Goal: Information Seeking & Learning: Learn about a topic

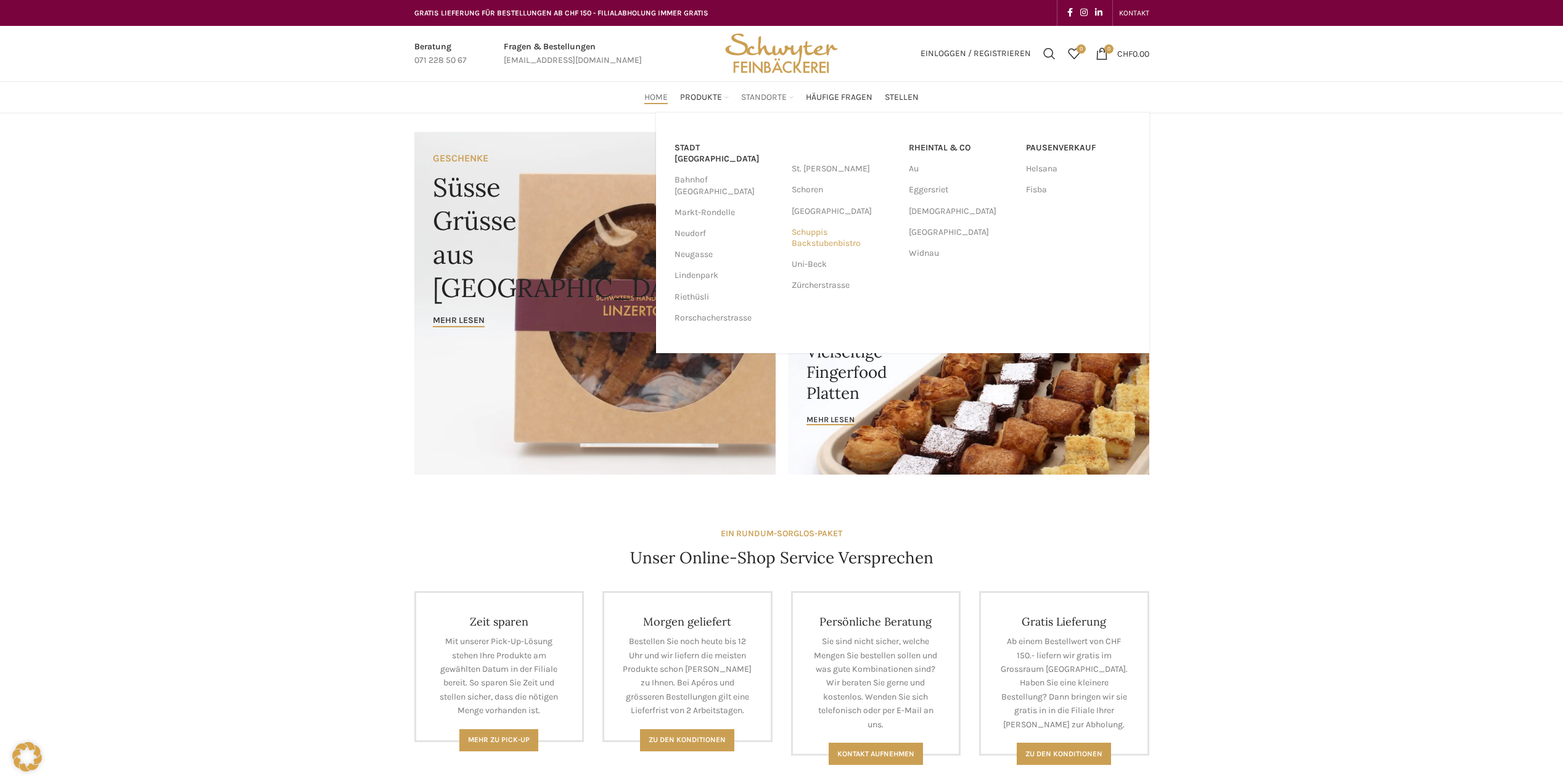
click at [808, 238] on link "Schuppis Backstubenbistro" at bounding box center [844, 238] width 105 height 32
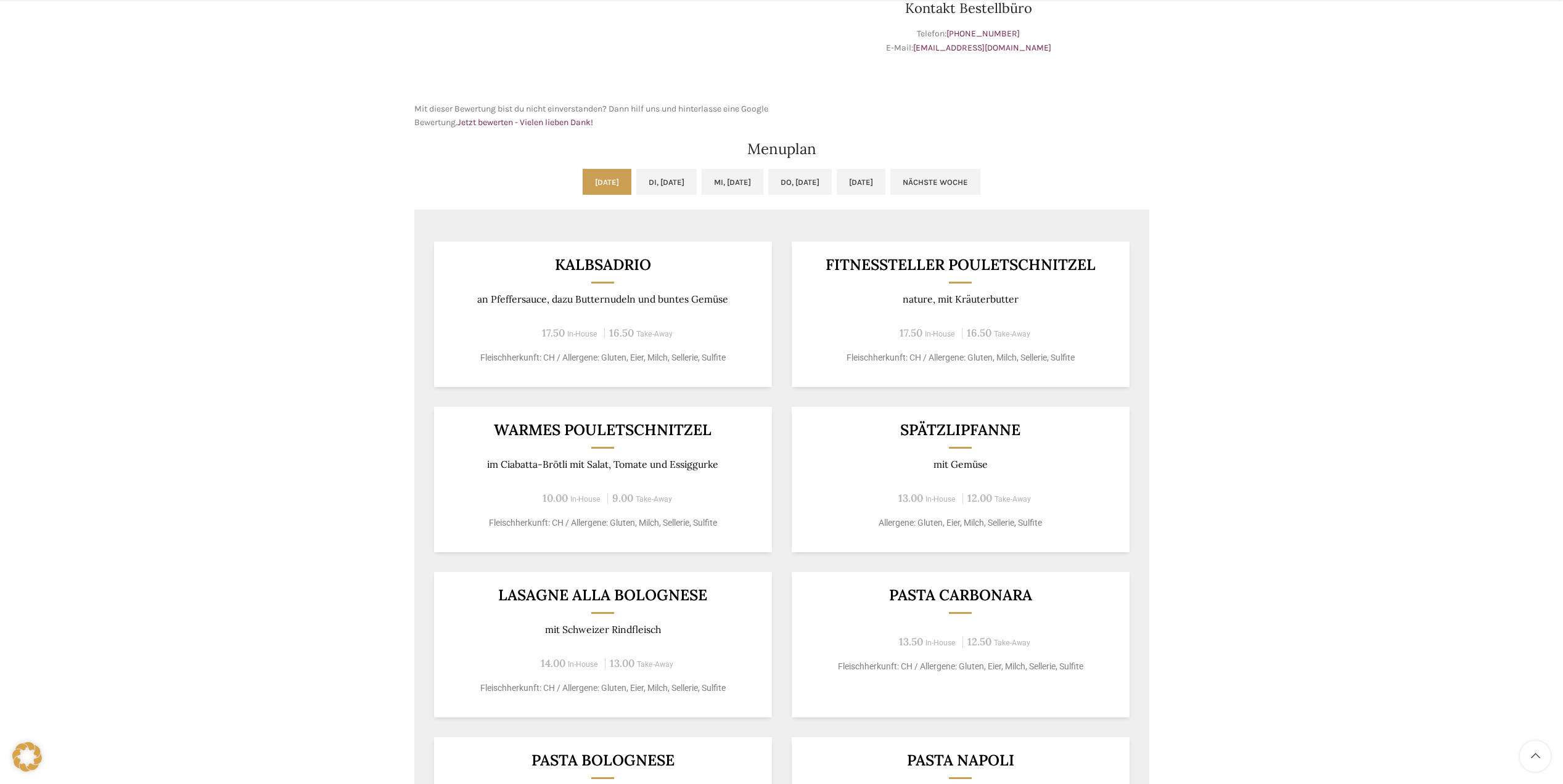
scroll to position [575, 0]
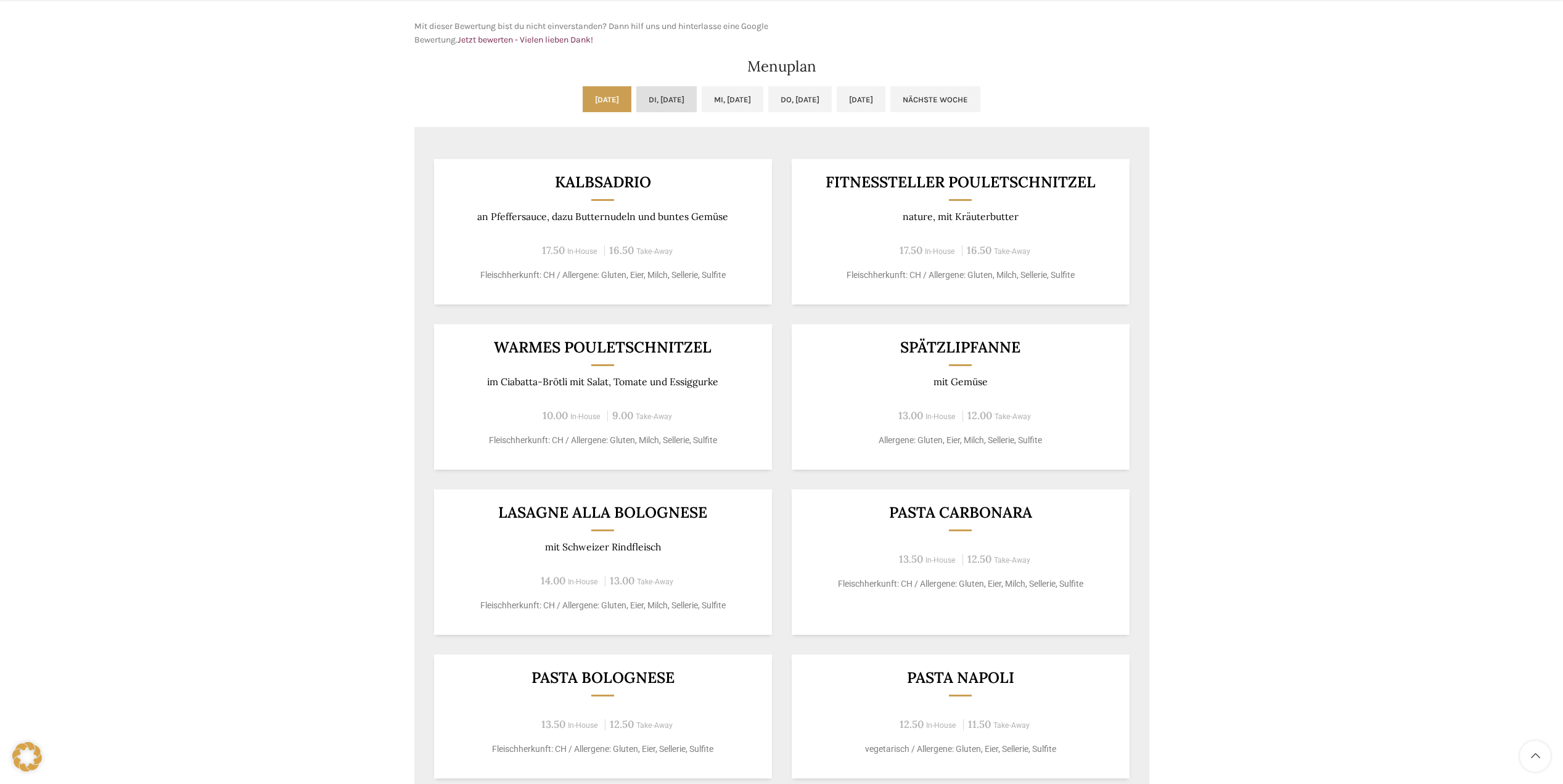
click at [656, 98] on link "Di, [DATE]" at bounding box center [666, 99] width 61 height 26
click at [719, 98] on link "Mi, [DATE]" at bounding box center [733, 99] width 62 height 26
click at [807, 102] on link "Do, [DATE]" at bounding box center [800, 99] width 64 height 26
click at [885, 98] on link "[DATE]" at bounding box center [861, 99] width 49 height 26
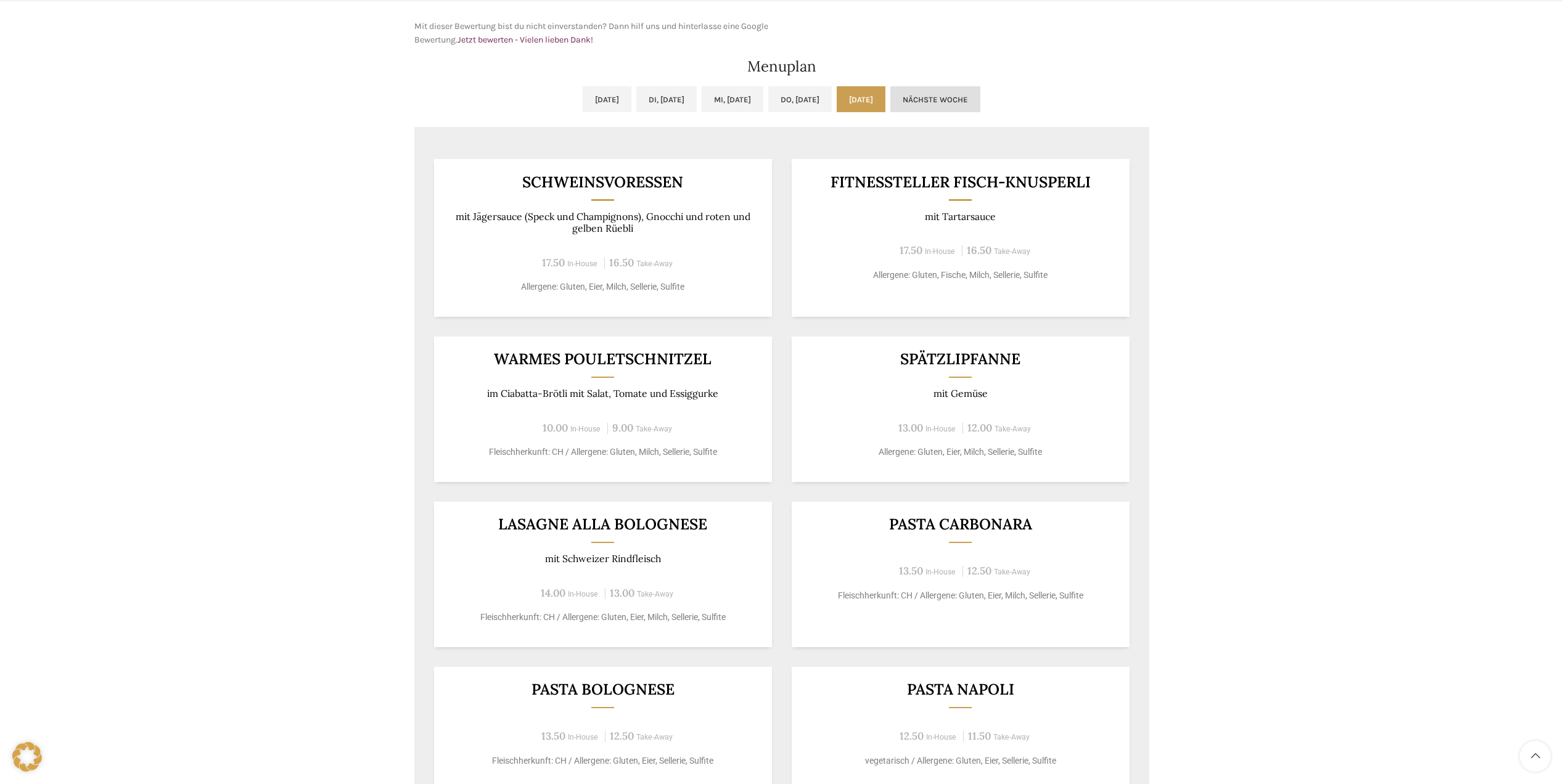
click at [979, 94] on link "Nächste Woche" at bounding box center [935, 99] width 90 height 26
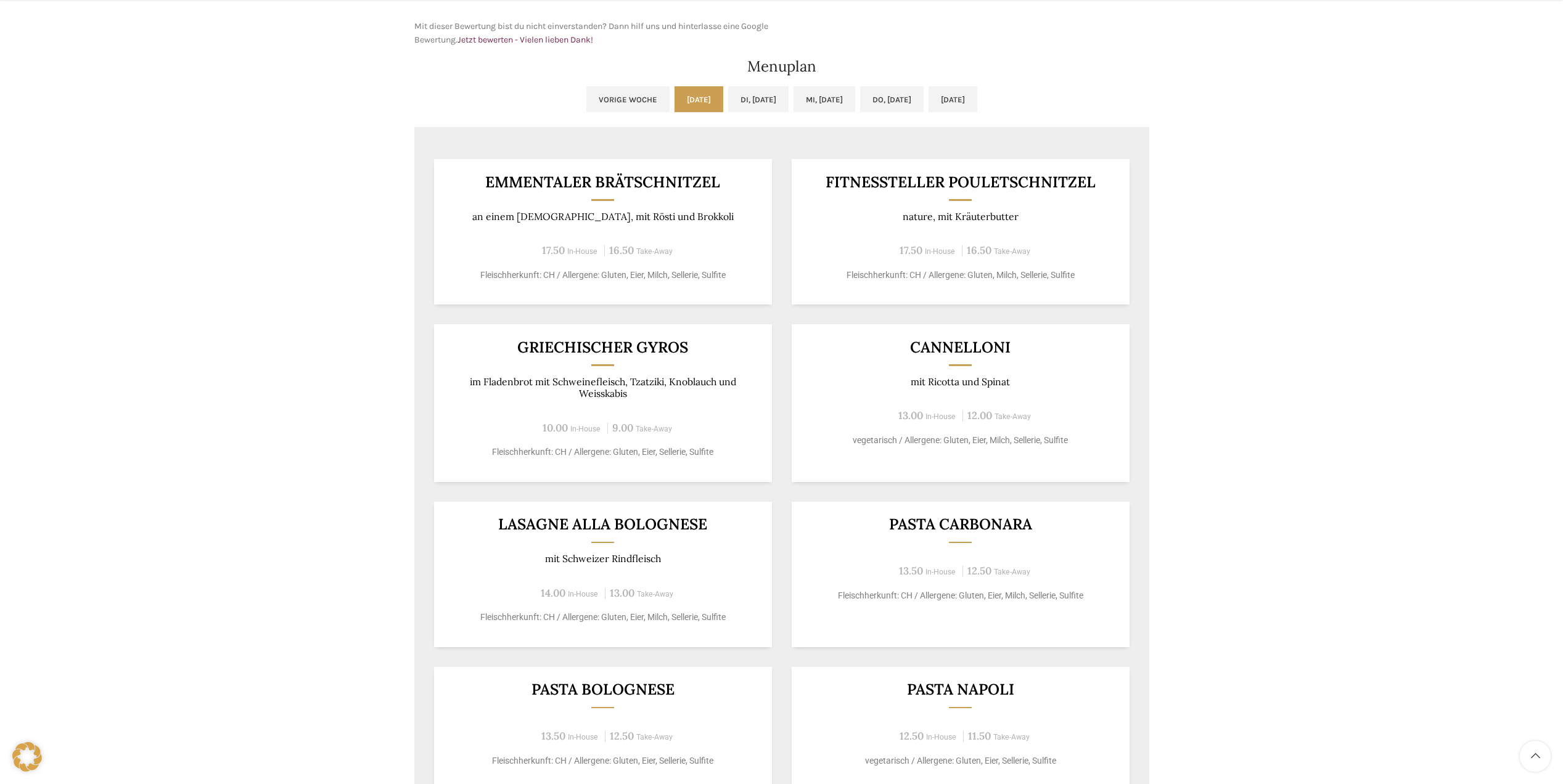
click at [586, 99] on link "Vorige Woche" at bounding box center [628, 99] width 83 height 26
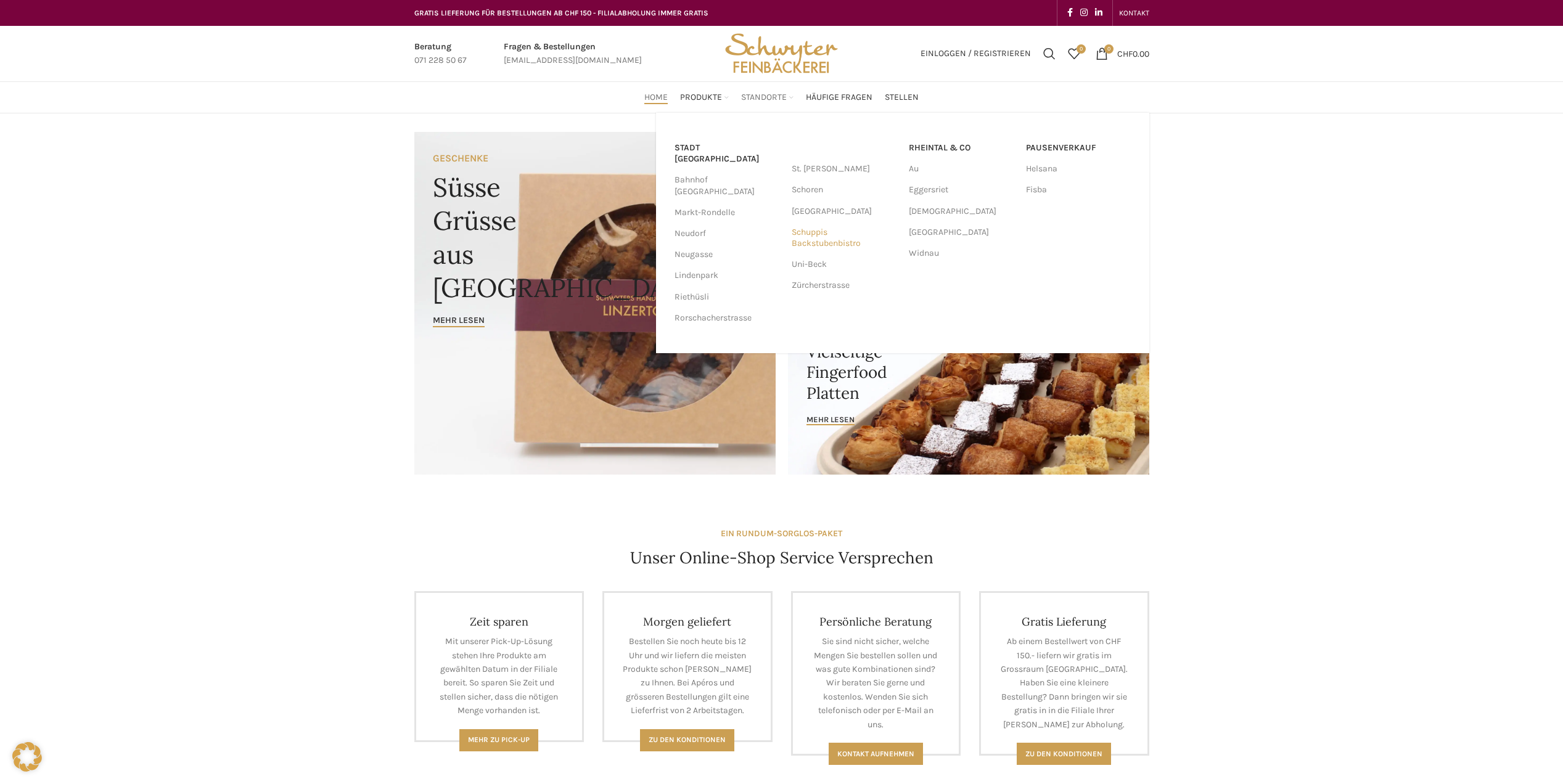
click at [813, 239] on link "Schuppis Backstubenbistro" at bounding box center [844, 238] width 105 height 32
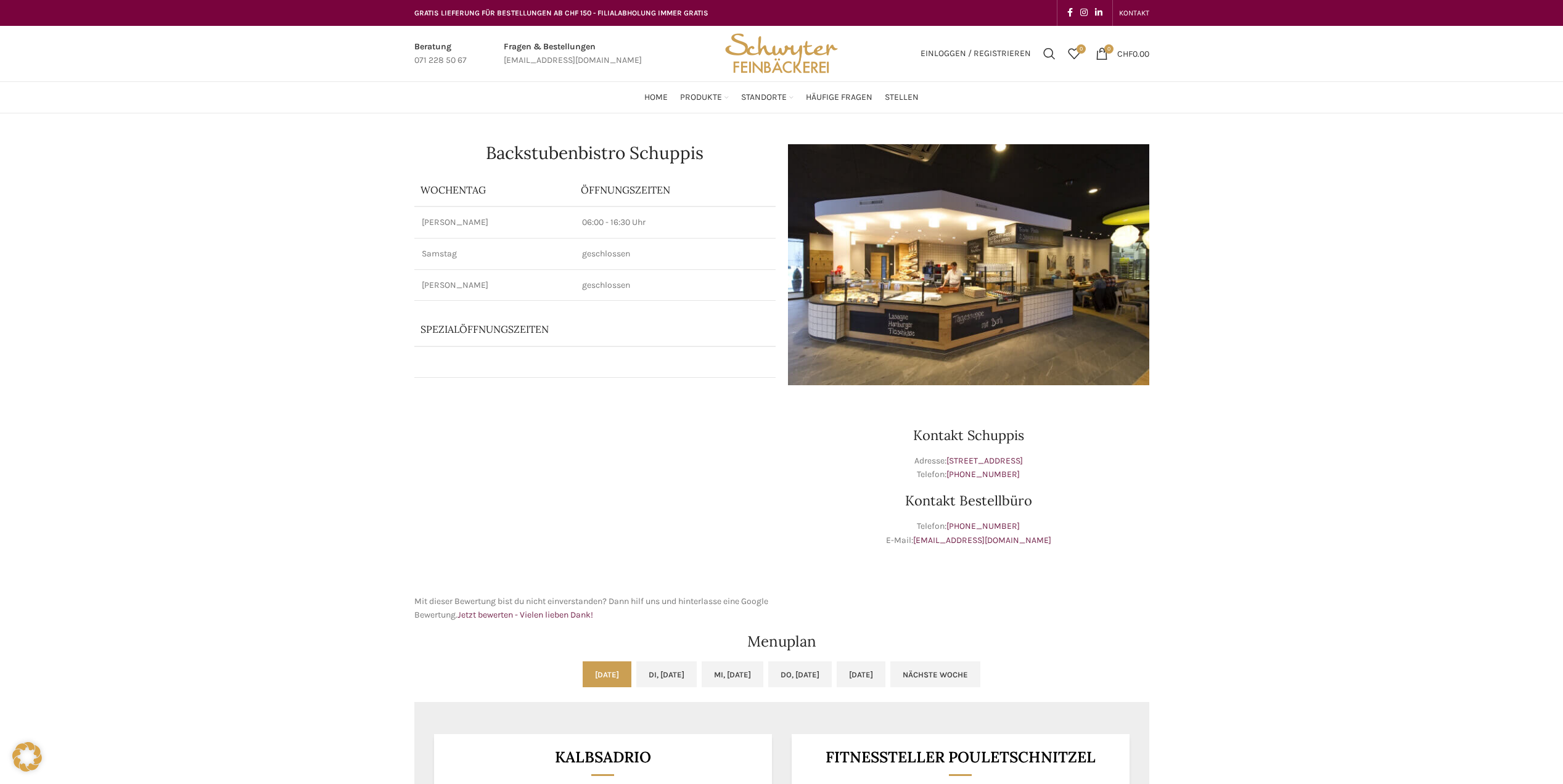
drag, startPoint x: 1501, startPoint y: 425, endPoint x: 1502, endPoint y: 435, distance: 10.0
click at [1502, 435] on div "Backstubenbistro Schuppis Wochentag ÖFFNUNGSZEITEN Montag - Freitag 06:00 - 16:…" at bounding box center [781, 759] width 1563 height 1291
